Goal: Information Seeking & Learning: Learn about a topic

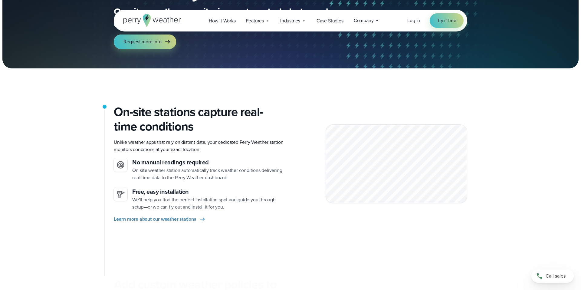
scroll to position [90, 0]
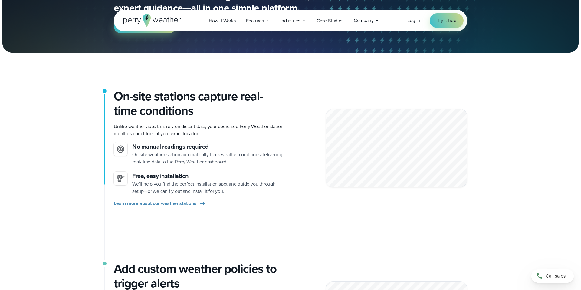
drag, startPoint x: 157, startPoint y: 186, endPoint x: 246, endPoint y: 185, distance: 89.0
click at [246, 185] on p "We’ll help you find the perfect installation spot and guide you through setup—o…" at bounding box center [209, 187] width 154 height 15
drag, startPoint x: 149, startPoint y: 192, endPoint x: 194, endPoint y: 191, distance: 44.8
click at [193, 191] on p "We’ll help you find the perfect installation spot and guide you through setup—o…" at bounding box center [209, 187] width 154 height 15
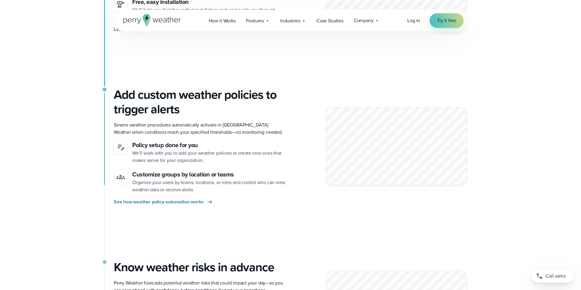
scroll to position [265, 0]
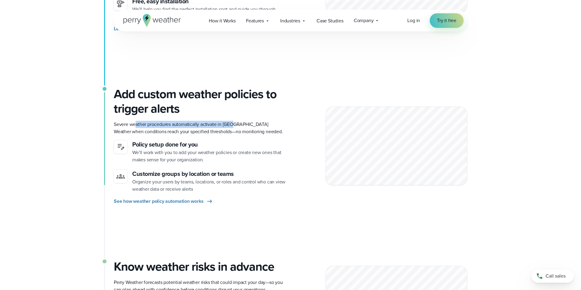
drag, startPoint x: 135, startPoint y: 125, endPoint x: 229, endPoint y: 127, distance: 93.9
click at [233, 126] on p "Severe weather procedures automatically activate in Perry Weather when conditio…" at bounding box center [200, 128] width 172 height 15
click at [153, 133] on p "Severe weather procedures automatically activate in Perry Weather when conditio…" at bounding box center [200, 128] width 172 height 15
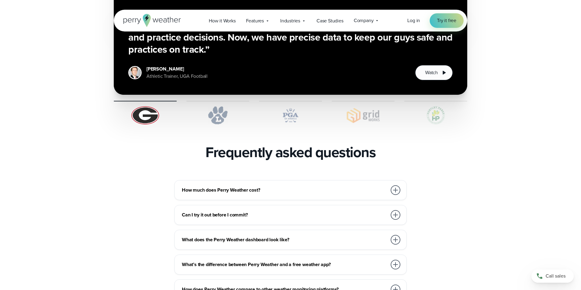
scroll to position [1237, 0]
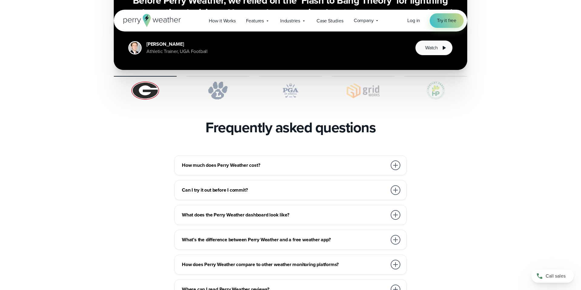
click at [399, 160] on div at bounding box center [396, 165] width 10 height 10
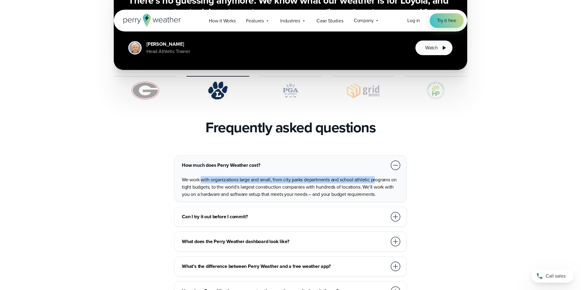
drag, startPoint x: 207, startPoint y: 167, endPoint x: 364, endPoint y: 167, distance: 156.6
click at [376, 176] on p "We work with organizations large and small, from city parks departments and sch…" at bounding box center [292, 187] width 220 height 22
drag, startPoint x: 238, startPoint y: 174, endPoint x: 355, endPoint y: 174, distance: 117.2
click at [355, 176] on p "We work with organizations large and small, from city parks departments and sch…" at bounding box center [292, 187] width 220 height 22
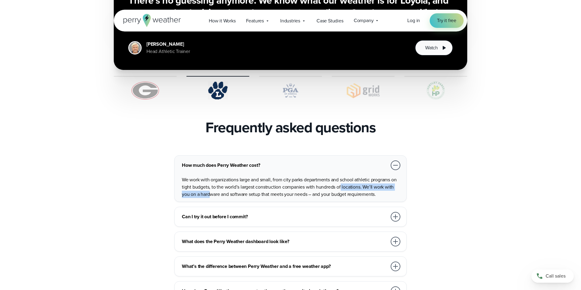
drag, startPoint x: 262, startPoint y: 176, endPoint x: 211, endPoint y: 177, distance: 50.9
click at [211, 177] on p "We work with organizations large and small, from city parks departments and sch…" at bounding box center [292, 187] width 220 height 22
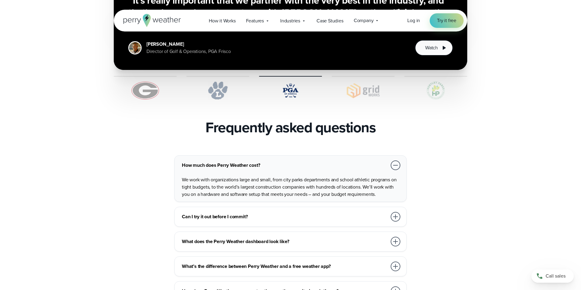
click at [257, 176] on p "We work with organizations large and small, from city parks departments and sch…" at bounding box center [292, 187] width 220 height 22
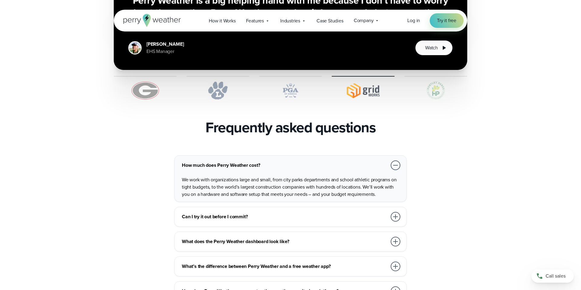
click at [397, 212] on div at bounding box center [396, 217] width 10 height 10
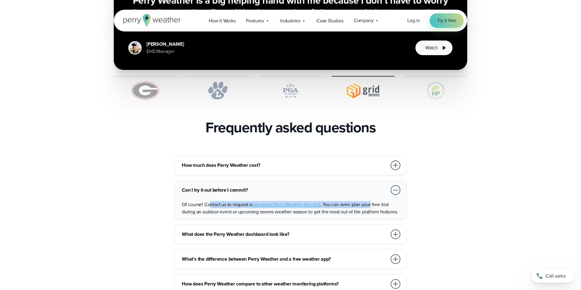
drag, startPoint x: 211, startPoint y: 191, endPoint x: 372, endPoint y: 190, distance: 160.8
click at [372, 201] on p "Of course! Contact us to request a two-week Perry Weather free trial . You can …" at bounding box center [292, 208] width 220 height 15
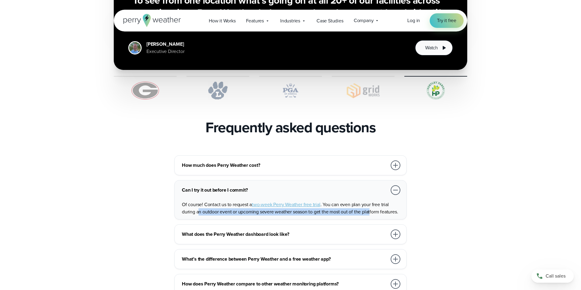
drag, startPoint x: 371, startPoint y: 200, endPoint x: 199, endPoint y: 200, distance: 172.0
click at [199, 201] on span ". You can even plan your free trial during an outdoor event or upcoming severe …" at bounding box center [290, 208] width 216 height 14
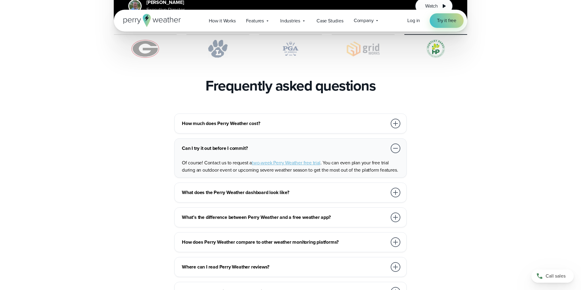
scroll to position [1278, 0]
click at [395, 188] on div at bounding box center [396, 193] width 10 height 10
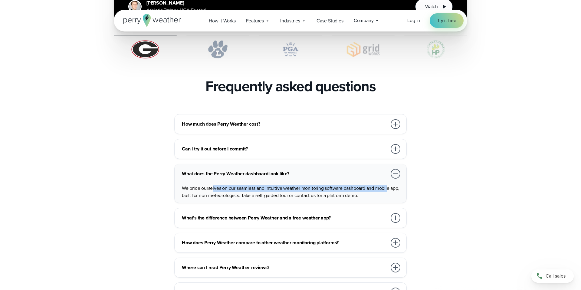
drag, startPoint x: 273, startPoint y: 175, endPoint x: 387, endPoint y: 175, distance: 114.5
click at [389, 185] on p "We pride ourselves on our seamless and intuitive weather monitoring software da…" at bounding box center [292, 192] width 220 height 15
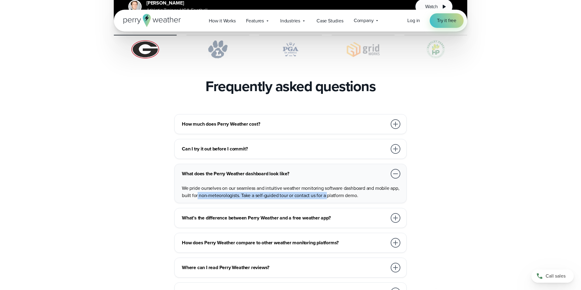
drag, startPoint x: 197, startPoint y: 182, endPoint x: 311, endPoint y: 182, distance: 113.9
click at [327, 185] on p "We pride ourselves on our seamless and intuitive weather monitoring software da…" at bounding box center [292, 192] width 220 height 15
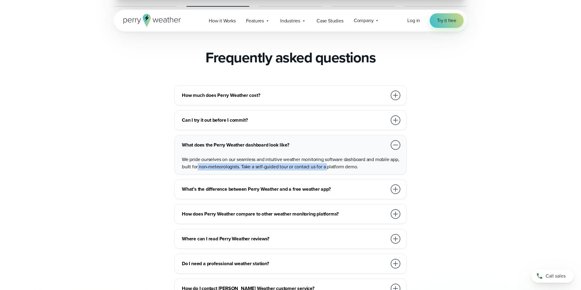
scroll to position [1309, 0]
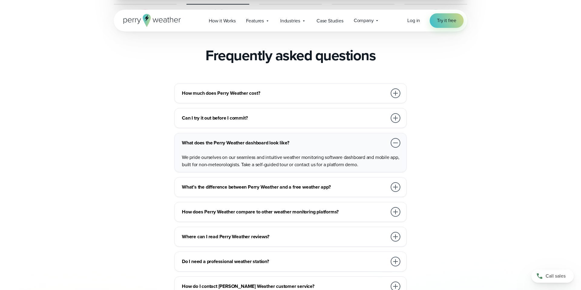
click at [399, 181] on div at bounding box center [396, 187] width 12 height 12
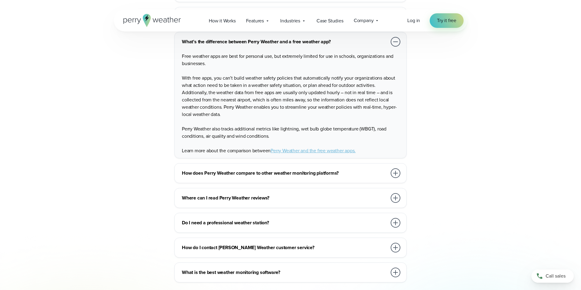
scroll to position [1435, 0]
click at [394, 168] on div at bounding box center [396, 173] width 10 height 10
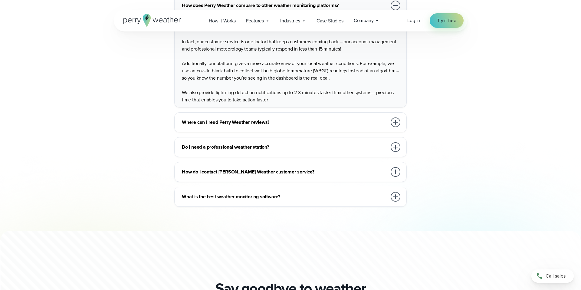
scroll to position [1503, 0]
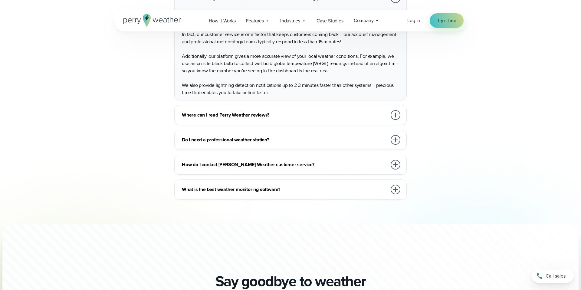
click at [394, 110] on div at bounding box center [396, 115] width 10 height 10
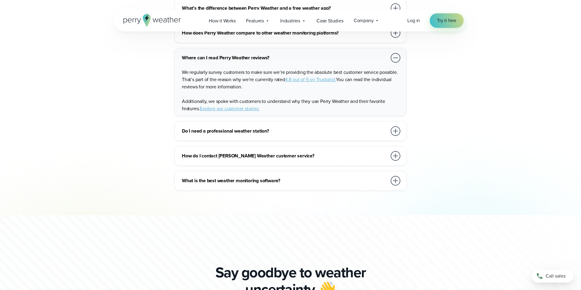
scroll to position [1472, 0]
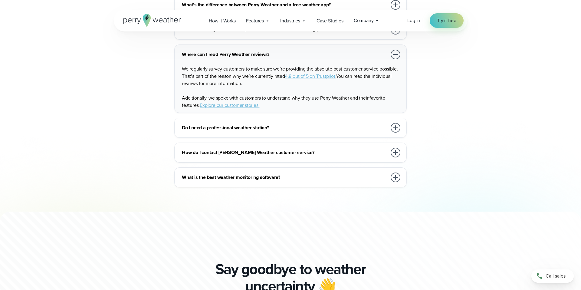
click at [392, 122] on div at bounding box center [396, 128] width 12 height 12
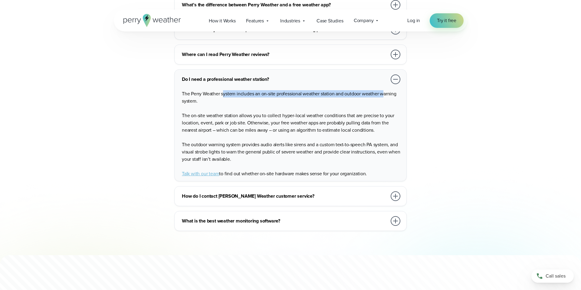
drag, startPoint x: 293, startPoint y: 80, endPoint x: 386, endPoint y: 82, distance: 92.7
click at [386, 90] on span "The Perry Weather system includes an on-site professional weather station and o…" at bounding box center [289, 97] width 215 height 14
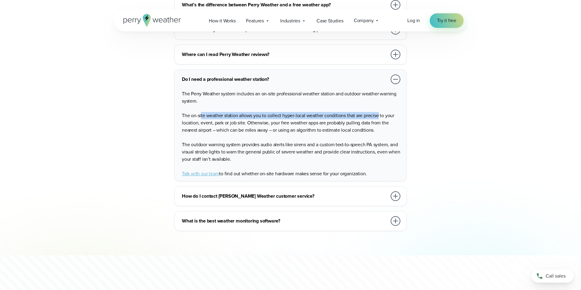
drag, startPoint x: 201, startPoint y: 101, endPoint x: 379, endPoint y: 102, distance: 177.8
click at [379, 112] on span "The on-site weather station allows you to collect hyper-local weather condition…" at bounding box center [288, 123] width 213 height 22
click at [395, 191] on div at bounding box center [396, 196] width 10 height 10
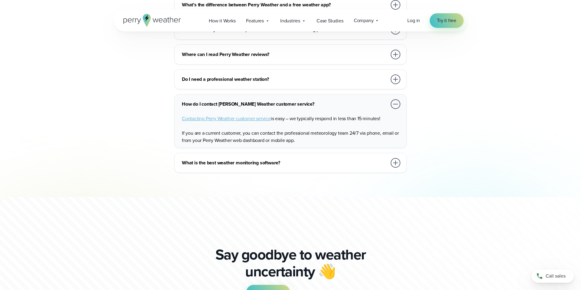
click at [398, 158] on div at bounding box center [396, 163] width 10 height 10
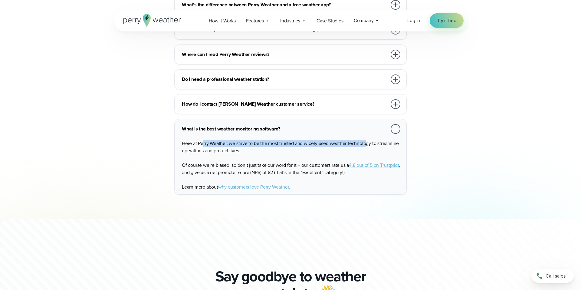
drag, startPoint x: 203, startPoint y: 127, endPoint x: 368, endPoint y: 131, distance: 165.1
click at [368, 140] on span "Here at Perry Weather, we strive to be the most trusted and widely used weather…" at bounding box center [290, 147] width 217 height 14
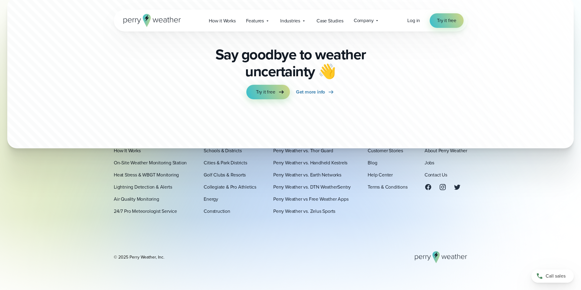
scroll to position [1718, 0]
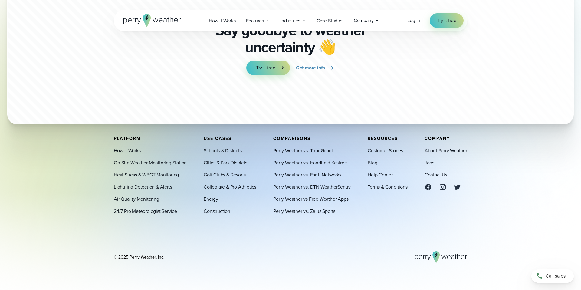
click at [216, 163] on link "Cities & Park Districts" at bounding box center [225, 162] width 43 height 7
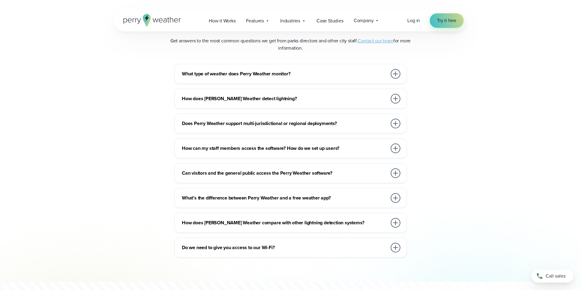
scroll to position [2211, 0]
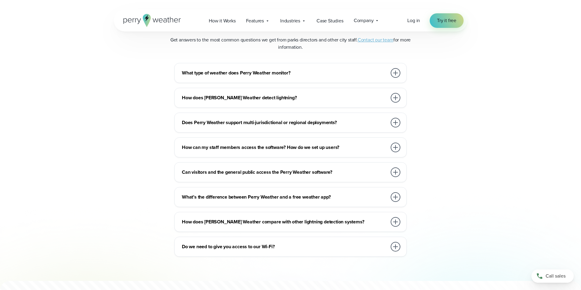
click at [394, 73] on div at bounding box center [396, 73] width 10 height 10
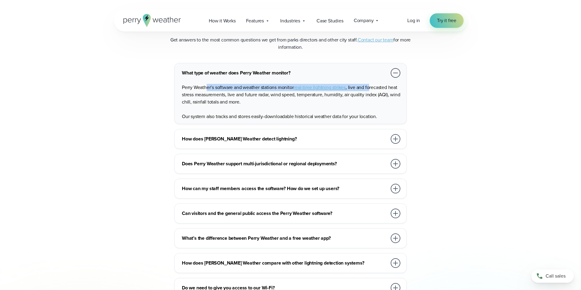
drag, startPoint x: 206, startPoint y: 88, endPoint x: 371, endPoint y: 84, distance: 165.1
click at [371, 84] on p "Perry Weather’s software and weather stations monitor real-time lightning strik…" at bounding box center [292, 95] width 220 height 22
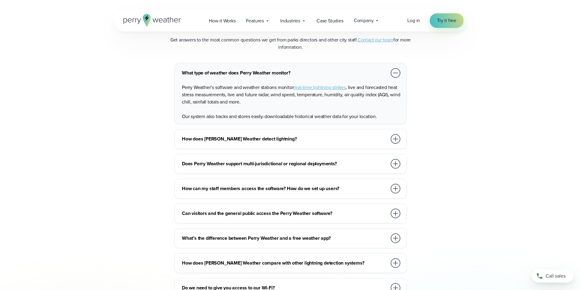
click at [215, 95] on p "Perry Weather’s software and weather stations monitor real-time lightning strik…" at bounding box center [292, 95] width 220 height 22
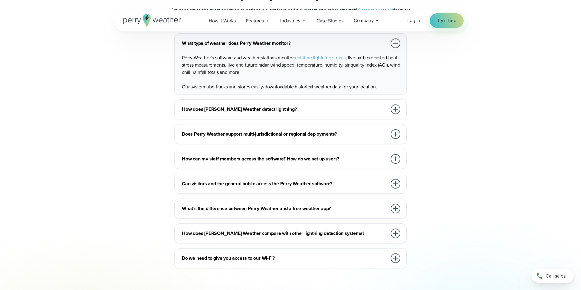
scroll to position [2241, 0]
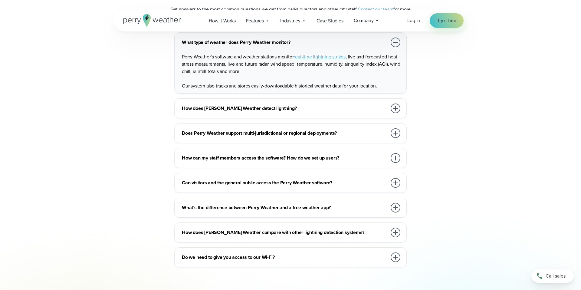
click at [398, 105] on div at bounding box center [396, 109] width 10 height 10
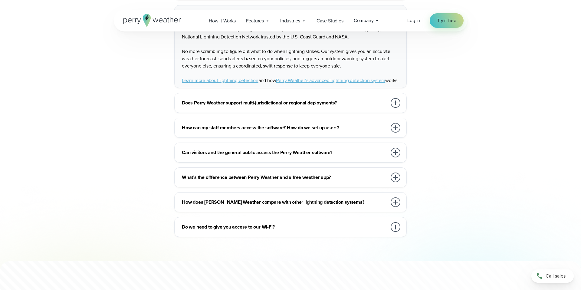
scroll to position [2295, 0]
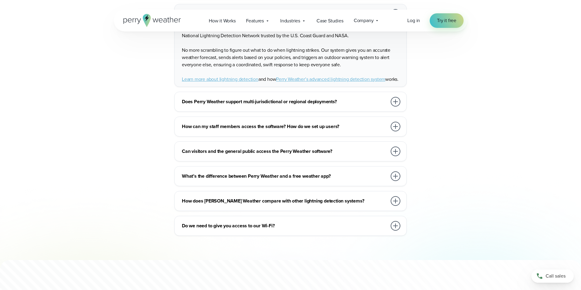
click at [395, 107] on div at bounding box center [396, 102] width 10 height 10
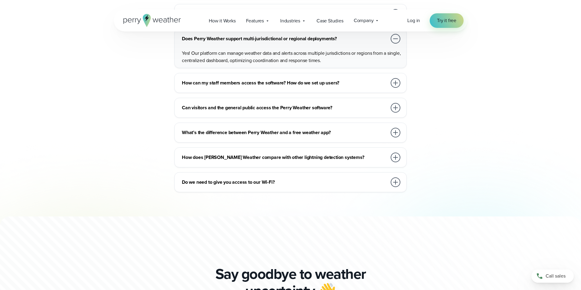
click at [397, 105] on div at bounding box center [396, 108] width 10 height 10
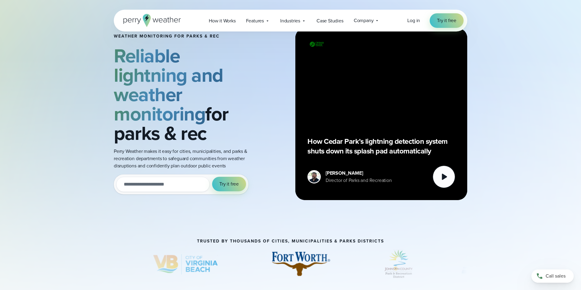
scroll to position [0, 0]
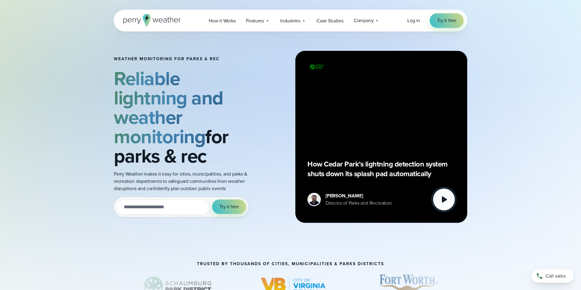
click at [449, 203] on icon at bounding box center [444, 200] width 12 height 12
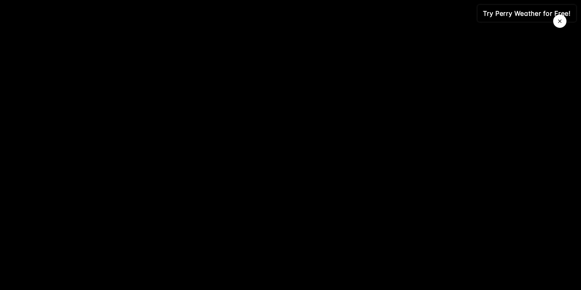
click at [559, 17] on button "Close Video" at bounding box center [560, 21] width 13 height 13
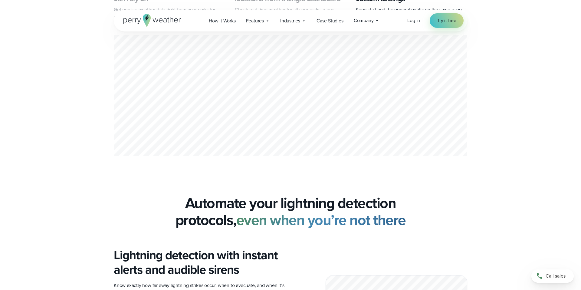
scroll to position [414, 0]
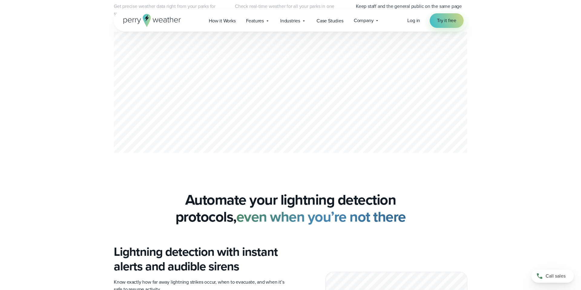
click at [281, 109] on div "3 of 3" at bounding box center [291, 93] width 354 height 123
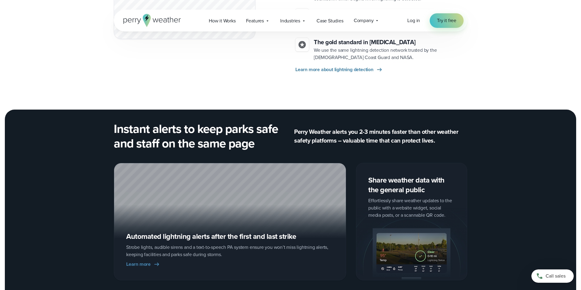
scroll to position [885, 0]
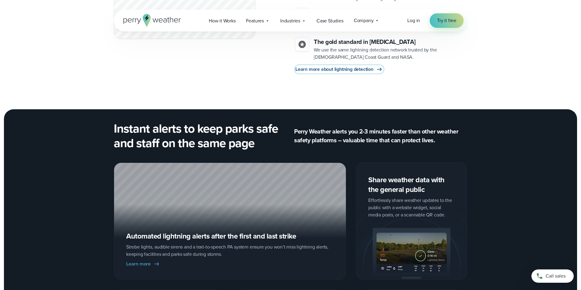
click at [332, 68] on span "Learn more about lightning detection" at bounding box center [335, 69] width 78 height 7
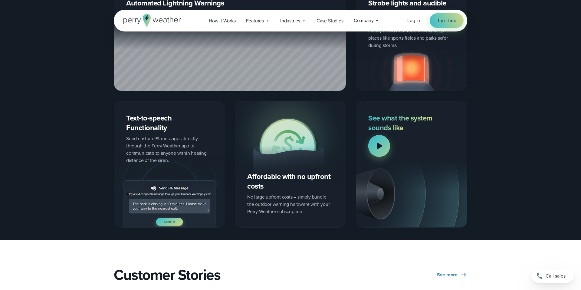
scroll to position [794, 0]
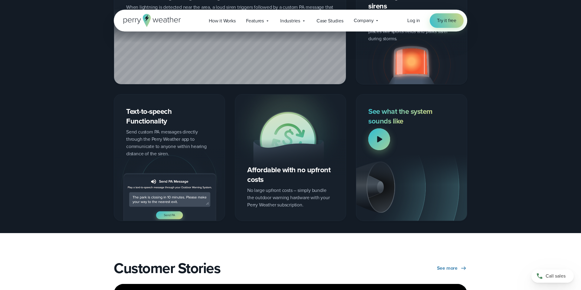
click at [375, 141] on div at bounding box center [380, 139] width 22 height 22
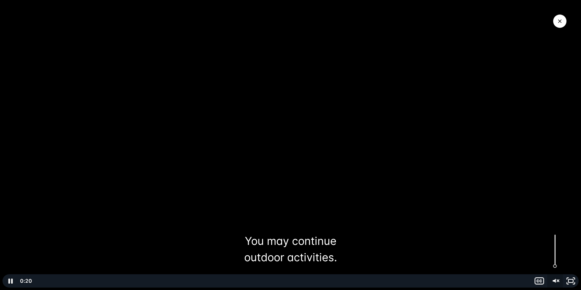
click at [554, 282] on icon "Unmute" at bounding box center [554, 281] width 3 height 4
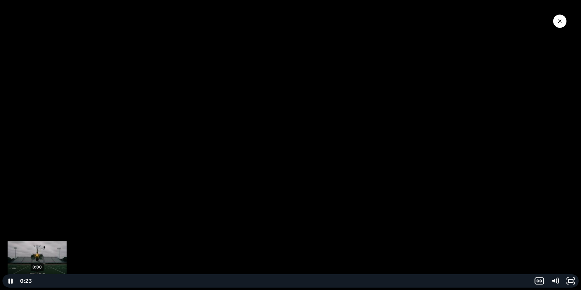
click at [37, 282] on div "0:00" at bounding box center [282, 280] width 491 height 13
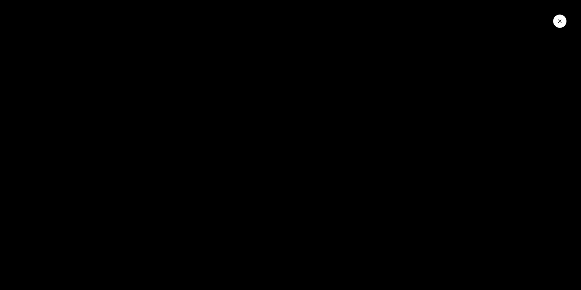
click at [564, 20] on button "Close Video" at bounding box center [560, 21] width 13 height 13
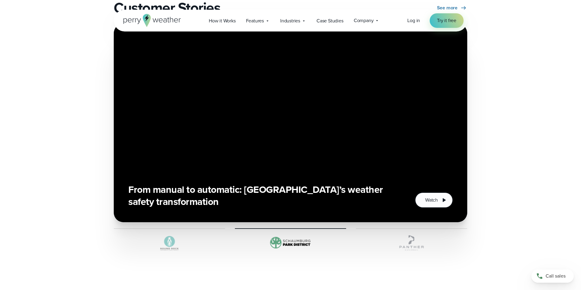
scroll to position [1056, 0]
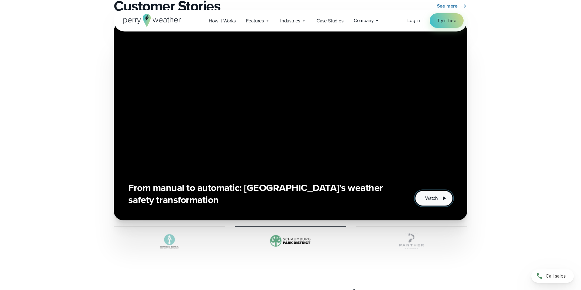
click at [441, 203] on button "Watch" at bounding box center [434, 198] width 38 height 15
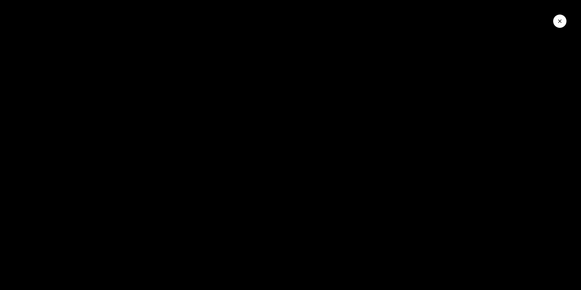
click at [561, 25] on button "Close Video" at bounding box center [560, 21] width 13 height 13
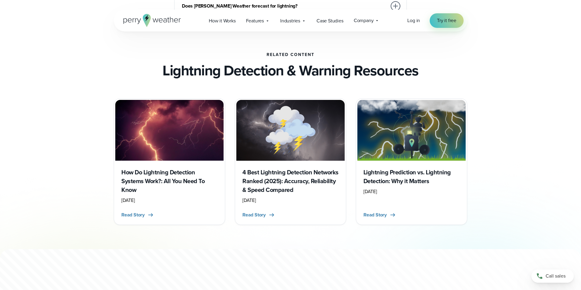
scroll to position [1551, 0]
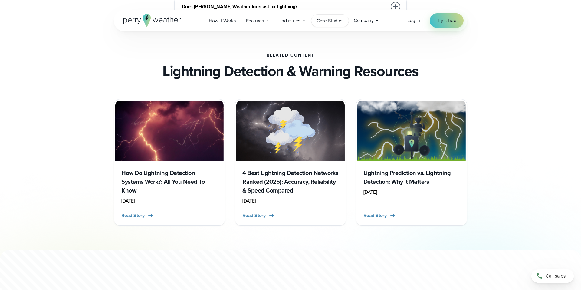
click at [331, 19] on span "Case Studies" at bounding box center [330, 20] width 27 height 7
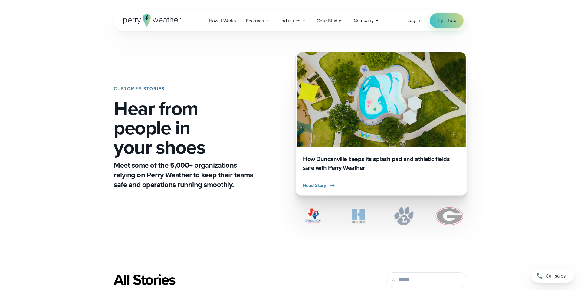
scroll to position [2, 0]
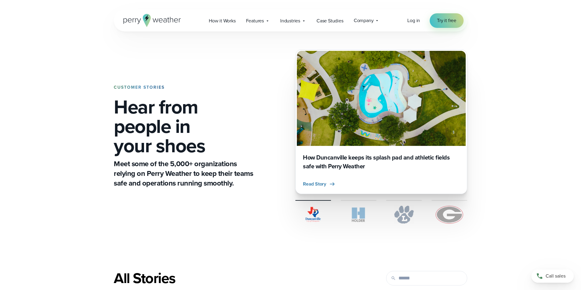
click at [378, 114] on img "2 of 4" at bounding box center [381, 98] width 169 height 95
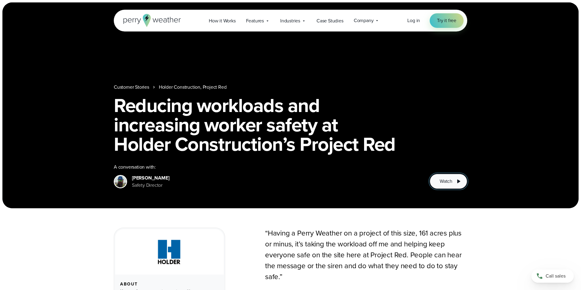
click at [440, 175] on button "Watch" at bounding box center [449, 181] width 38 height 15
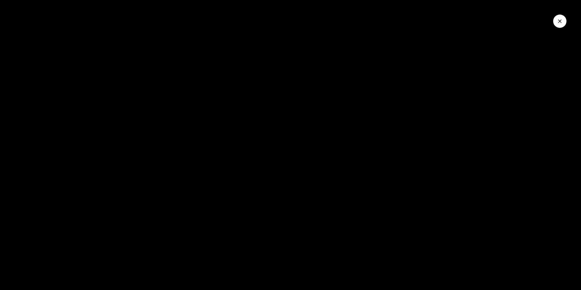
click at [217, 206] on div at bounding box center [290, 145] width 581 height 290
click at [562, 24] on icon "Close Video" at bounding box center [560, 21] width 6 height 6
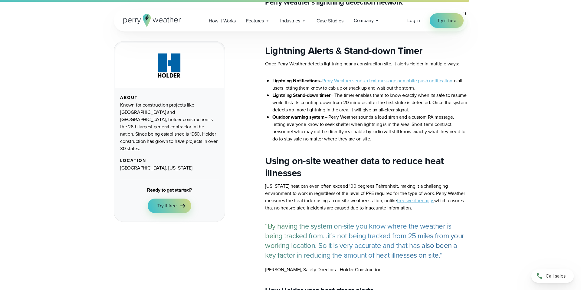
scroll to position [652, 0]
